Goal: Task Accomplishment & Management: Manage account settings

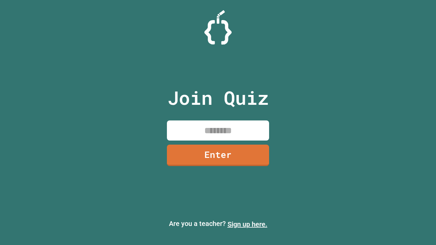
click at [247, 225] on link "Sign up here." at bounding box center [248, 224] width 40 height 8
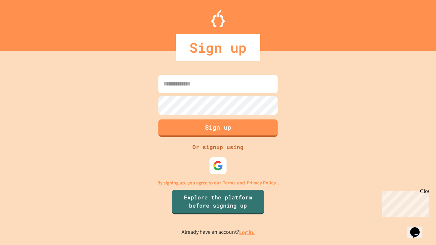
click at [247, 232] on link "Log in." at bounding box center [247, 232] width 16 height 7
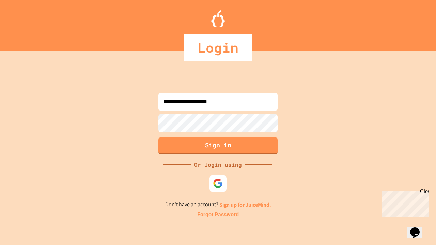
type input "**********"
